Goal: Transaction & Acquisition: Purchase product/service

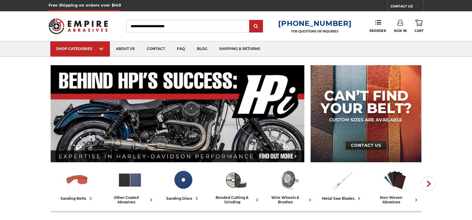
click at [173, 27] on input "Search" at bounding box center [187, 26] width 123 height 13
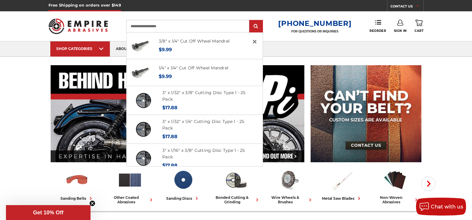
type input "**********"
click at [250, 21] on input "submit" at bounding box center [256, 27] width 12 height 12
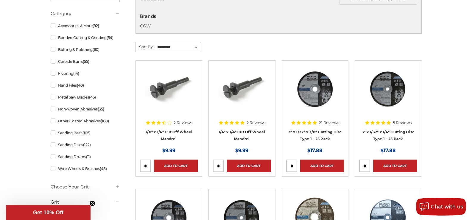
scroll to position [121, 0]
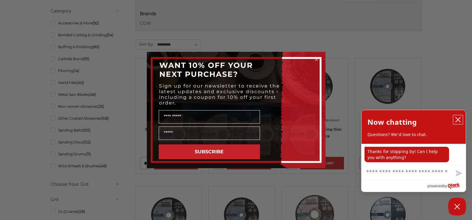
click at [459, 120] on icon "close chatbox" at bounding box center [458, 120] width 6 height 6
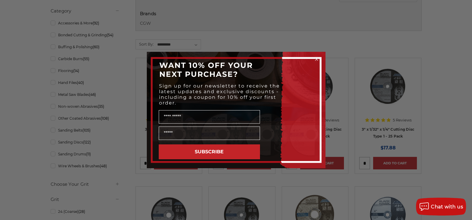
click at [317, 59] on circle "Close dialog" at bounding box center [317, 60] width 6 height 6
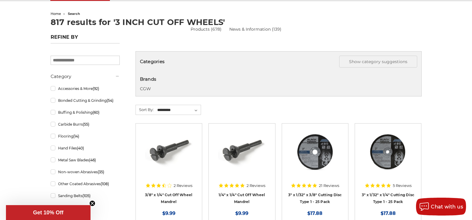
scroll to position [157, 0]
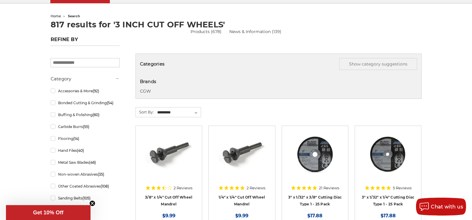
scroll to position [0, 0]
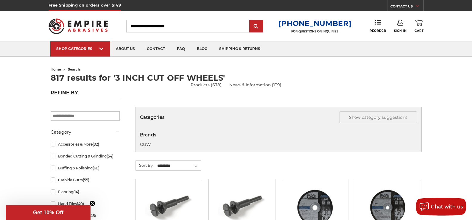
click at [207, 23] on input "Search" at bounding box center [187, 26] width 123 height 13
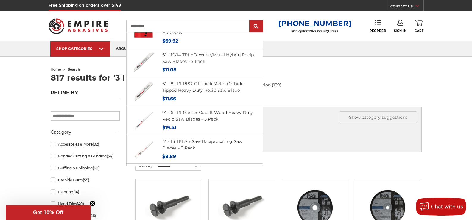
scroll to position [151, 0]
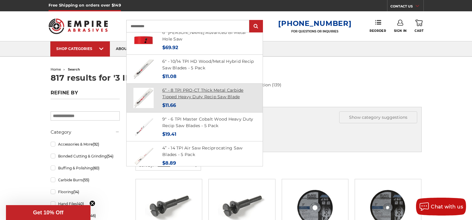
type input "**********"
click at [215, 89] on link "6” - 8 TPI PRO-CT Thick Metal Carbide Tipped Heavy Duty Recip Saw Blade" at bounding box center [202, 94] width 81 height 12
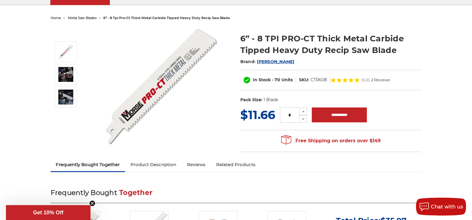
scroll to position [49, 0]
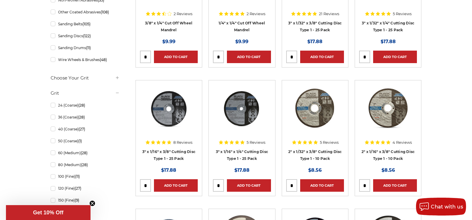
scroll to position [230, 0]
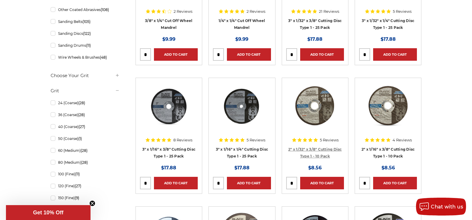
click at [311, 149] on link "2" x 1/32" x 3/8" Cutting Disc Type 1 - 10 Pack" at bounding box center [315, 152] width 54 height 11
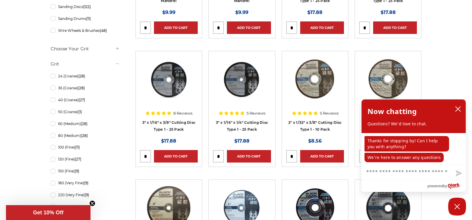
scroll to position [281, 0]
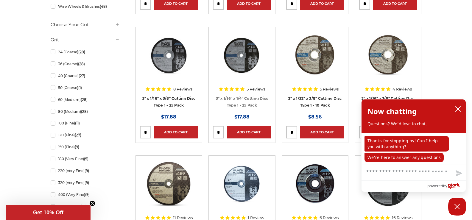
drag, startPoint x: 178, startPoint y: 98, endPoint x: 249, endPoint y: 100, distance: 71.3
click at [178, 98] on link "3" x 1/16" x 3/8" Cutting Disc Type 1 - 25 Pack" at bounding box center [168, 101] width 53 height 11
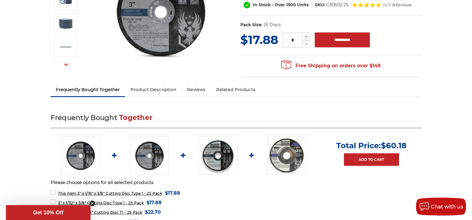
scroll to position [121, 0]
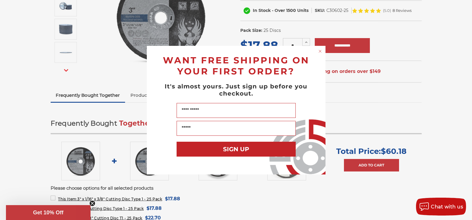
click at [319, 50] on circle "Close dialog" at bounding box center [320, 51] width 6 height 6
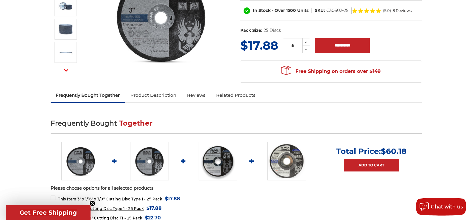
scroll to position [0, 0]
